Goal: Task Accomplishment & Management: Use online tool/utility

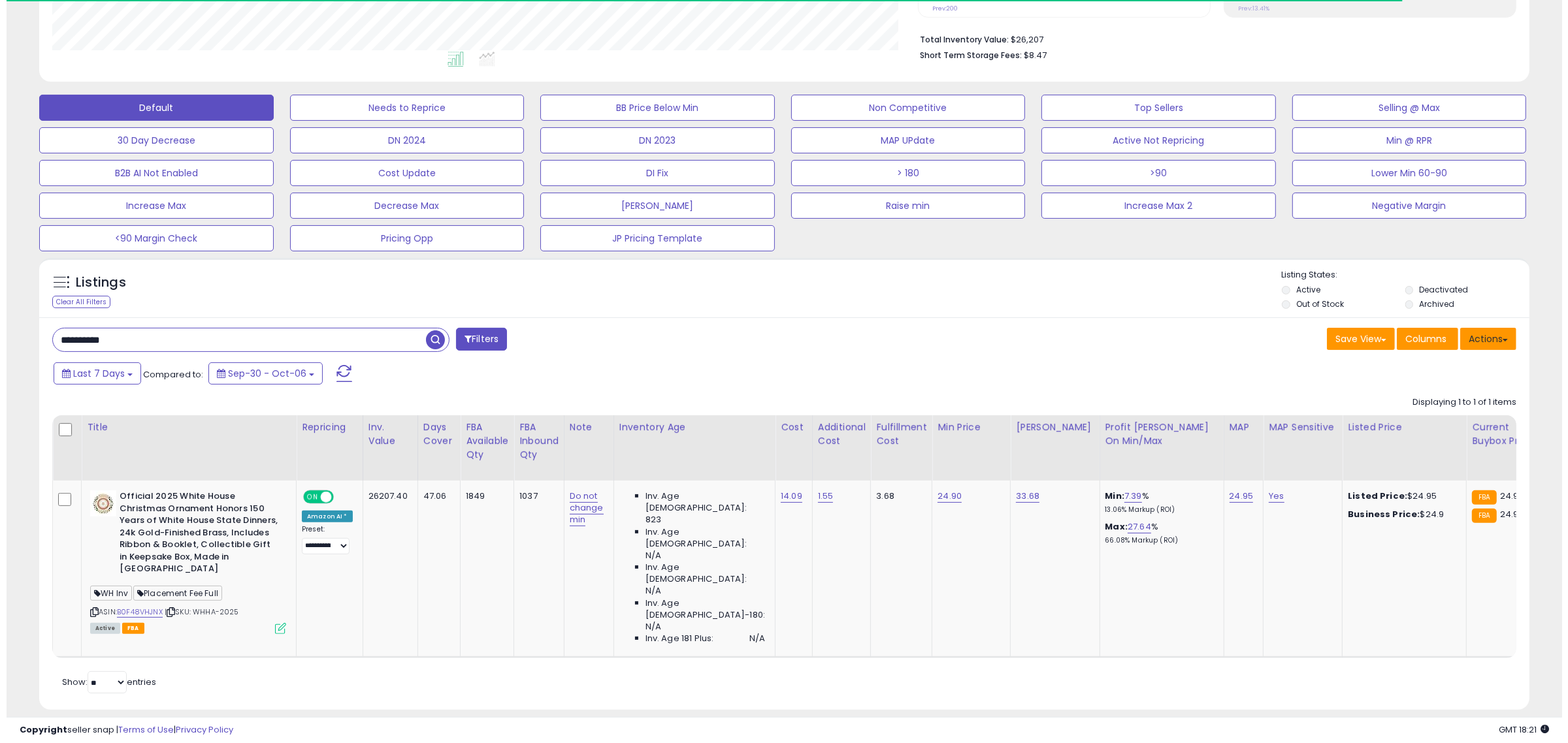
scroll to position [267, 866]
click at [1486, 340] on button "Actions" at bounding box center [1482, 338] width 56 height 22
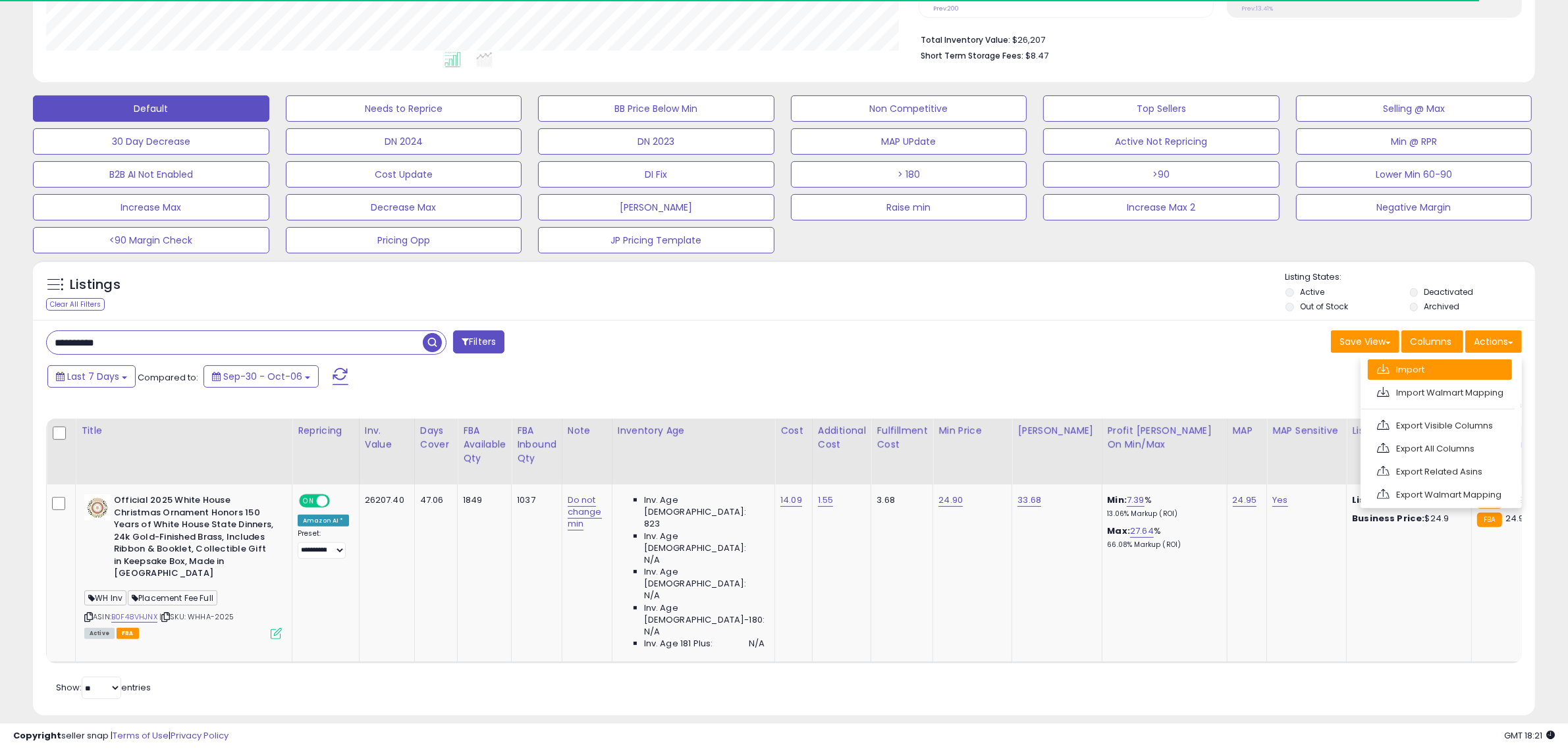
click at [1448, 373] on link "Import" at bounding box center [1440, 369] width 144 height 20
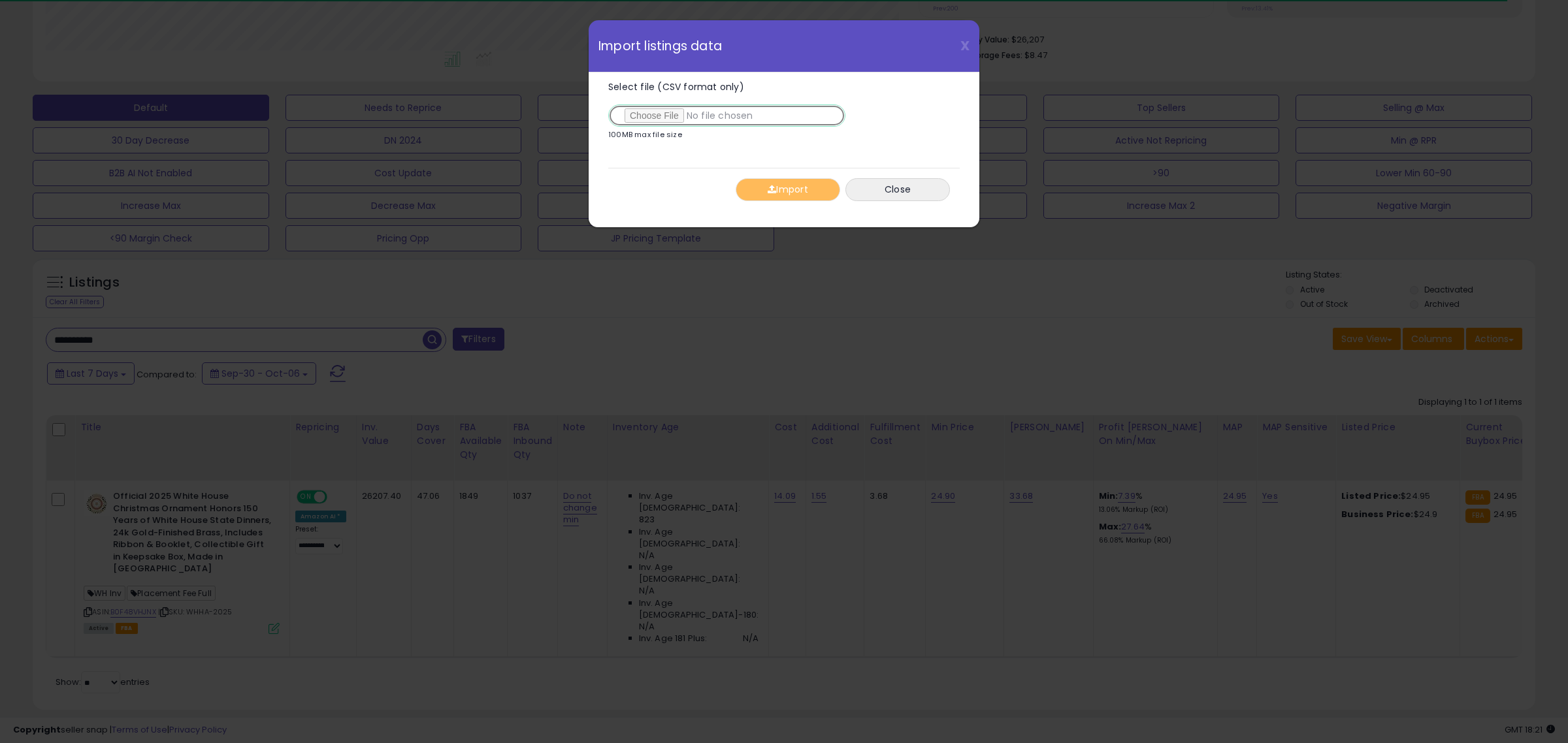
click at [654, 121] on input "Select file (CSV format only)" at bounding box center [727, 115] width 237 height 22
click at [799, 189] on button "Import" at bounding box center [788, 189] width 105 height 23
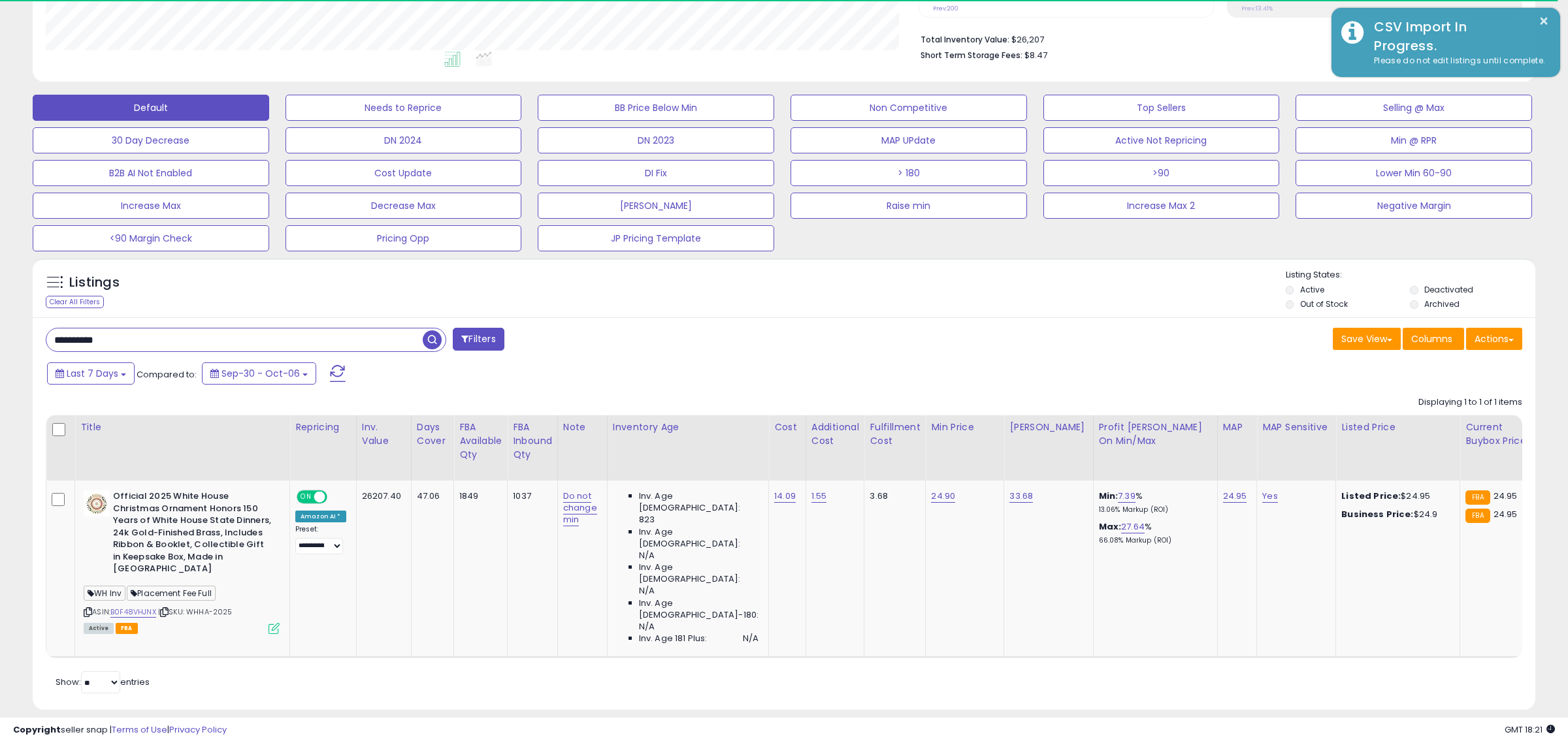
scroll to position [652747, 652531]
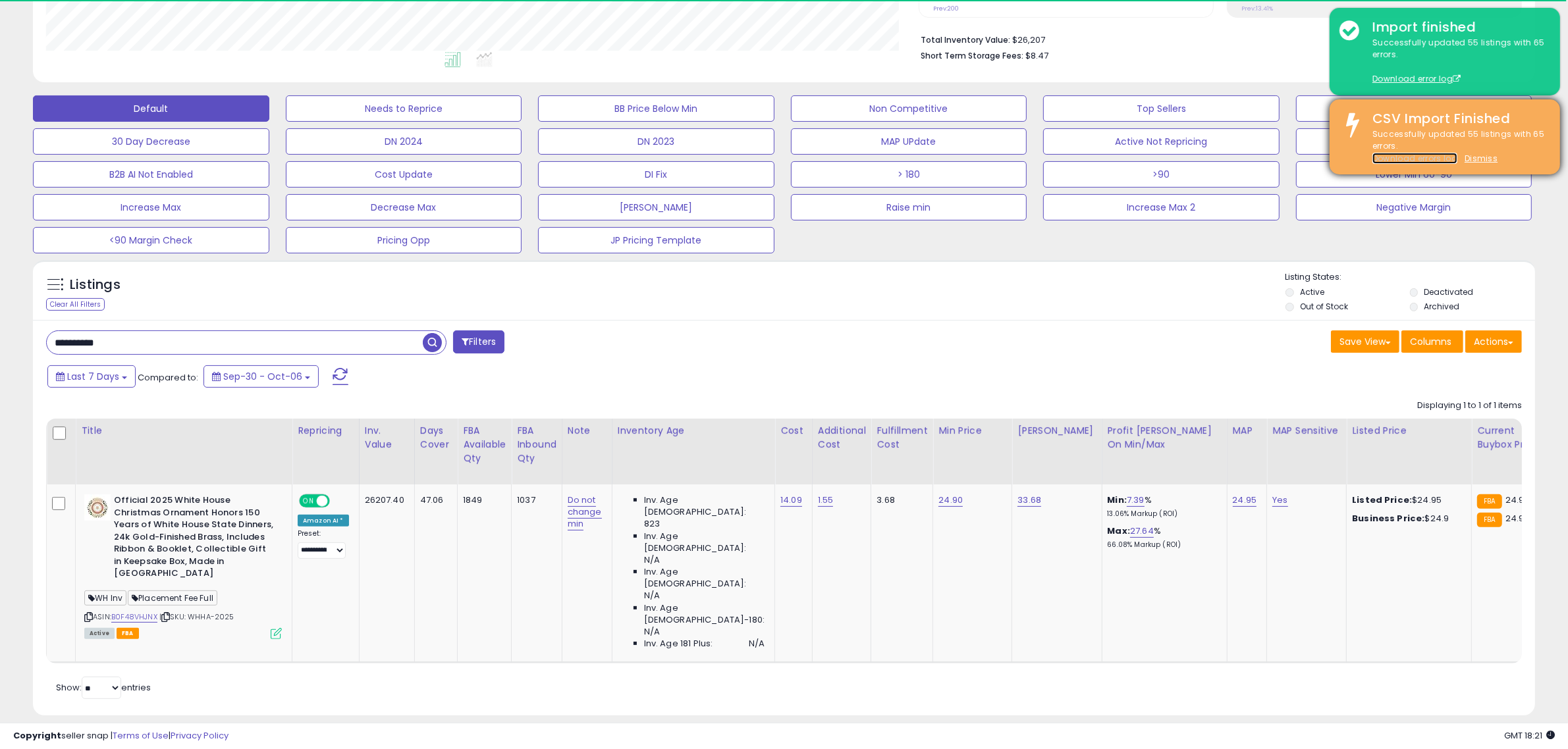
click at [1423, 159] on link "Download errors log" at bounding box center [1415, 158] width 85 height 11
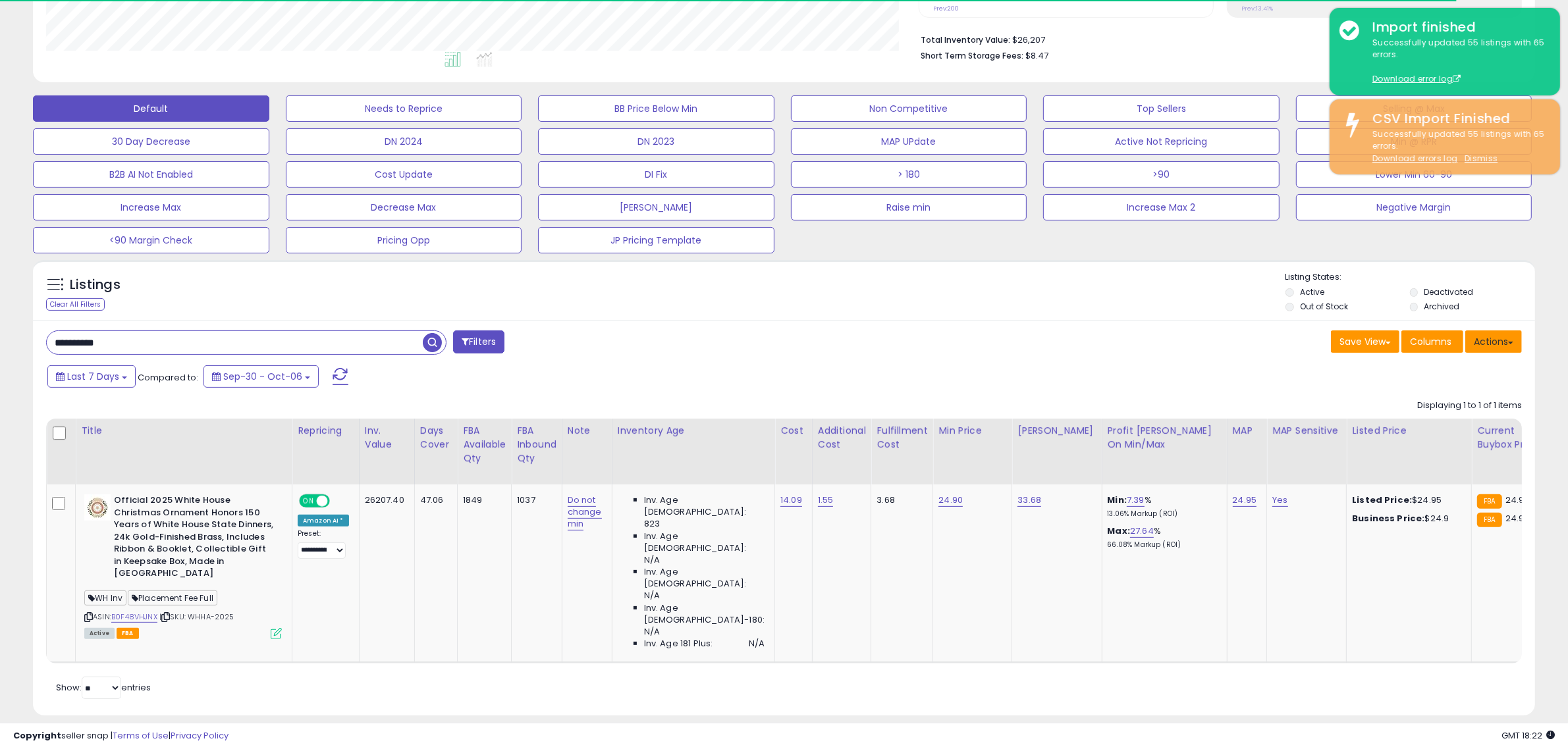
click at [1493, 337] on button "Actions" at bounding box center [1494, 341] width 57 height 22
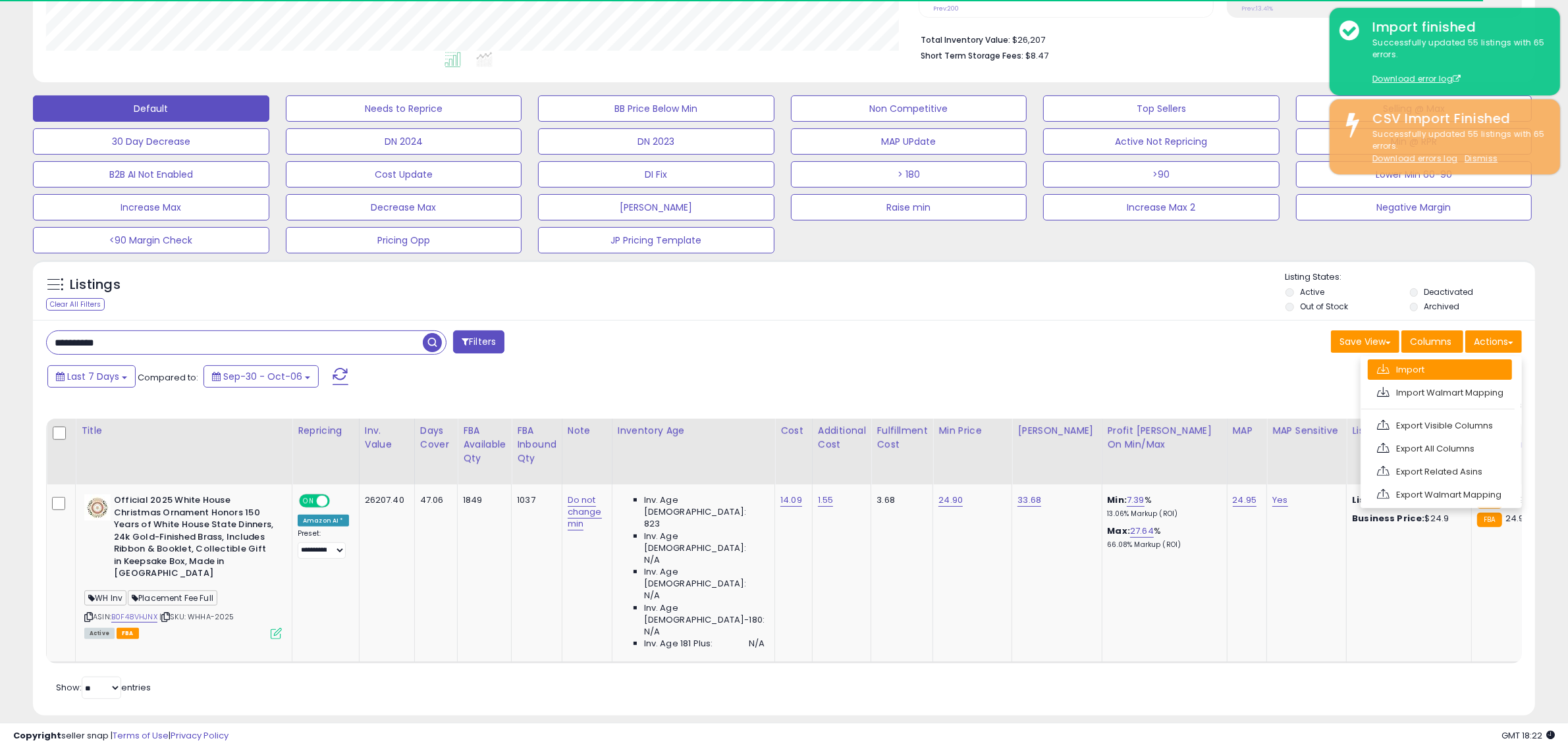
click at [1418, 371] on link "Import" at bounding box center [1440, 369] width 144 height 20
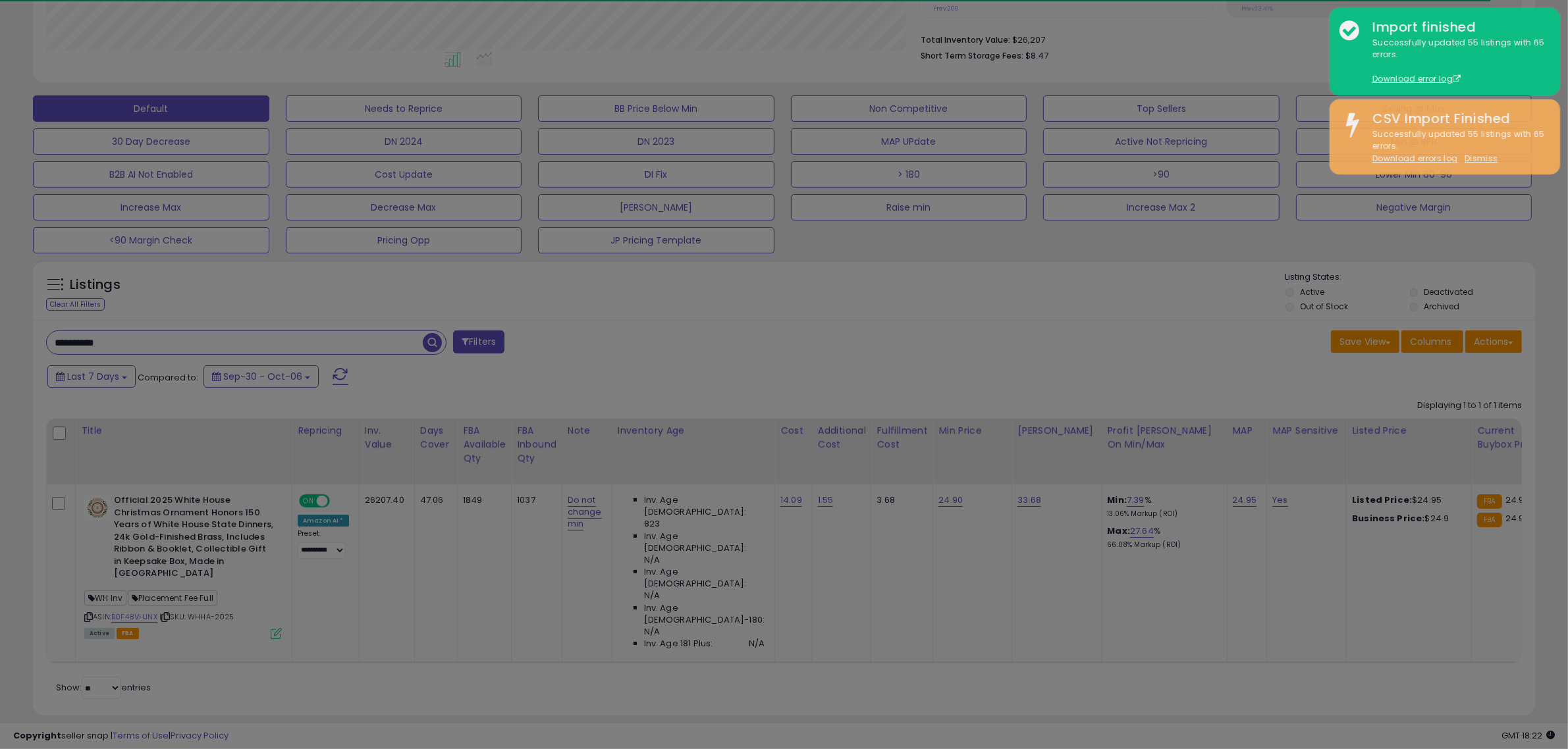
scroll to position [270, 879]
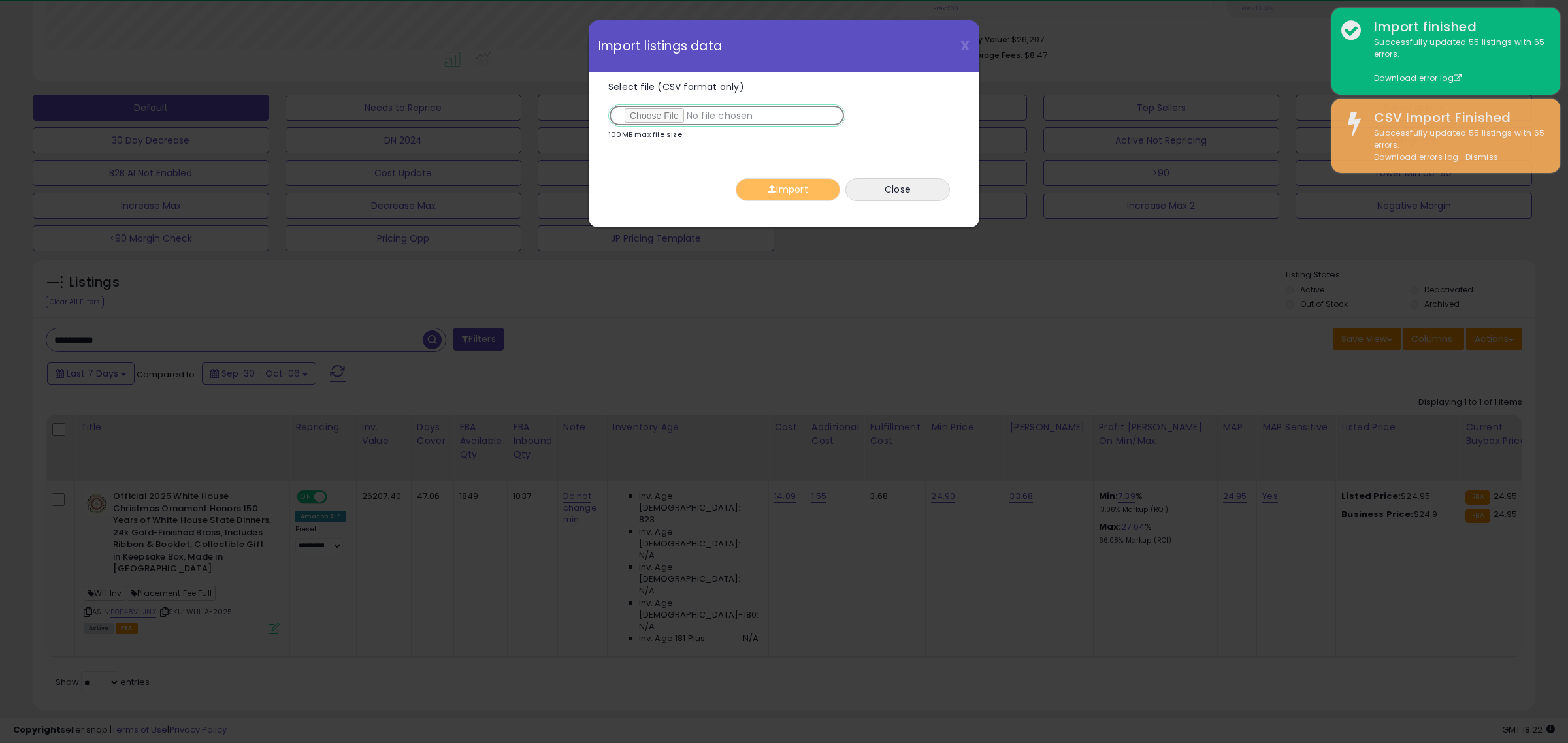
click at [636, 115] on input "Select file (CSV format only)" at bounding box center [727, 115] width 237 height 22
type input "**********"
click at [786, 197] on button "Import" at bounding box center [788, 189] width 105 height 23
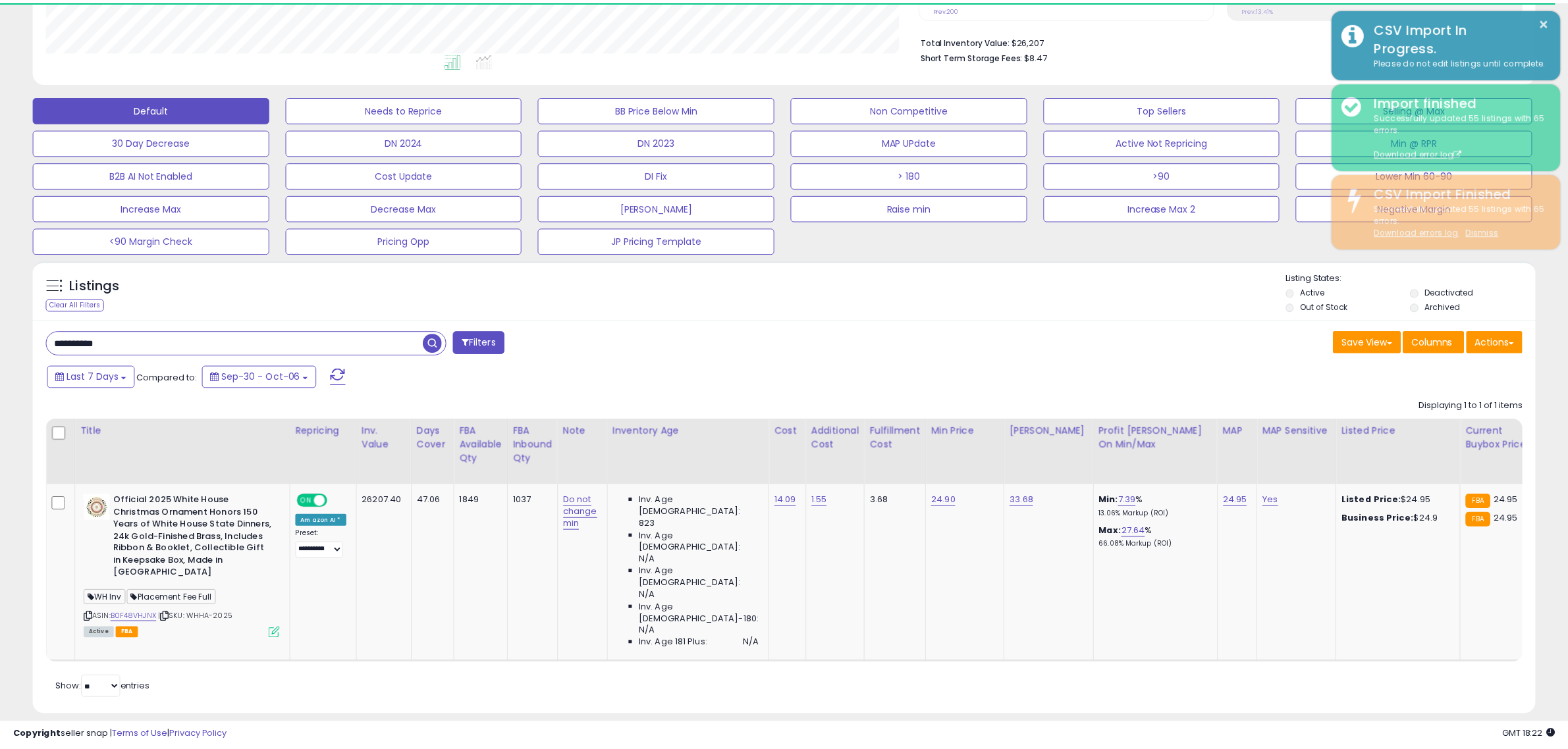
scroll to position [658018, 657767]
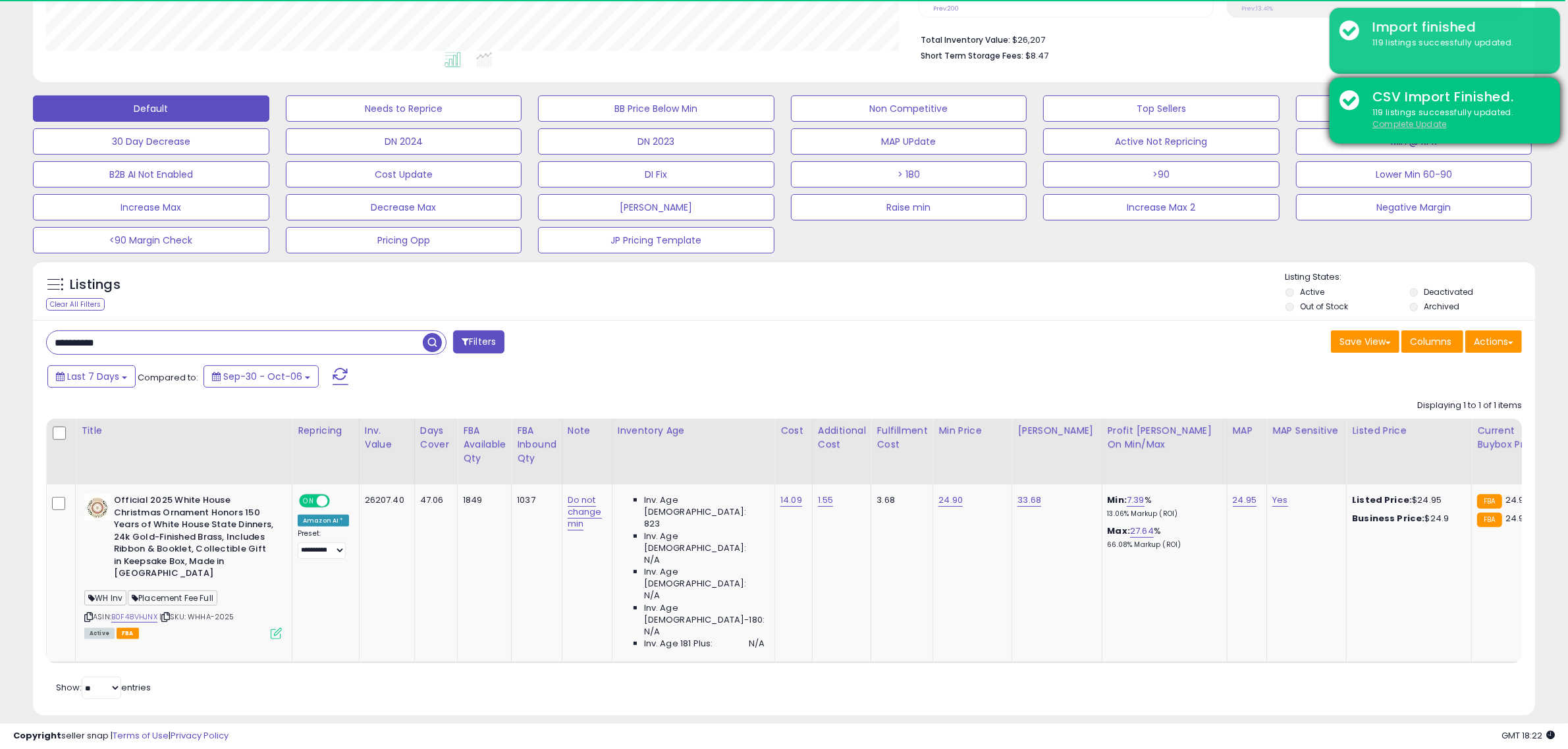
click at [1401, 123] on u "Complete Update" at bounding box center [1410, 124] width 75 height 11
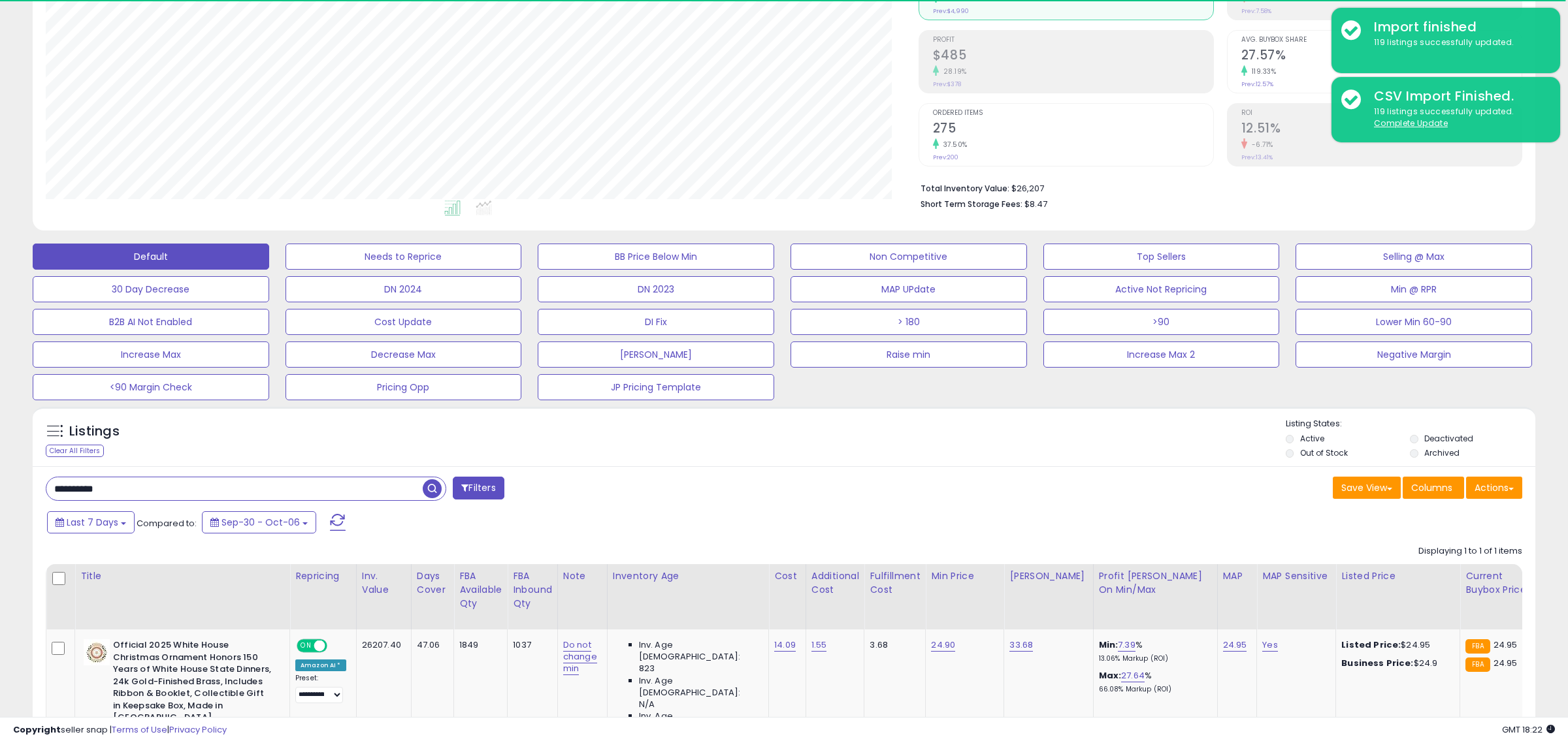
scroll to position [267, 872]
